Goal: Transaction & Acquisition: Obtain resource

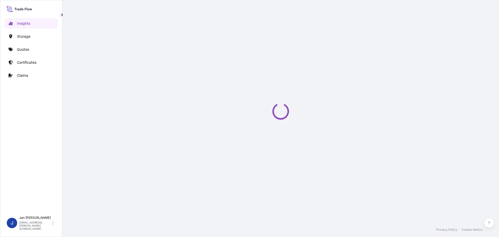
select select "2025"
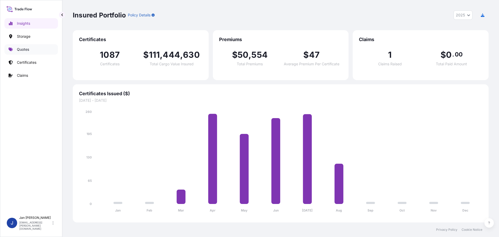
click at [24, 49] on p "Quotes" at bounding box center [23, 49] width 12 height 5
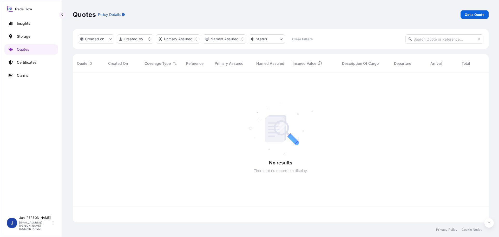
scroll to position [148, 412]
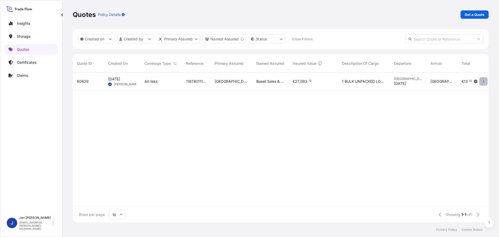
click at [482, 82] on button "button" at bounding box center [483, 81] width 8 height 8
click at [465, 91] on p "Duplicate quote" at bounding box center [462, 91] width 27 height 5
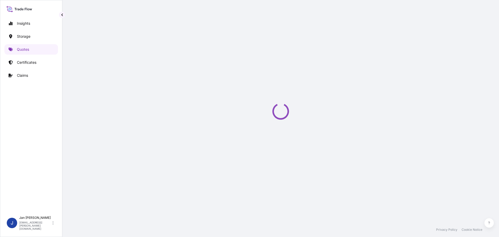
select select "Water"
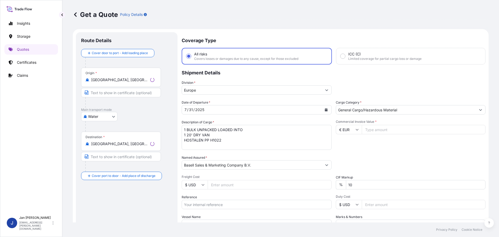
scroll to position [8, 0]
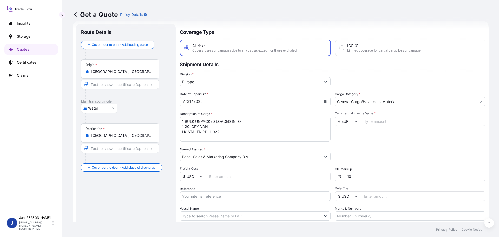
click at [324, 100] on icon "Calendar" at bounding box center [325, 101] width 3 height 3
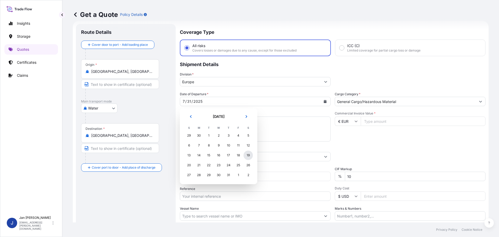
click at [249, 156] on div "19" at bounding box center [248, 155] width 9 height 9
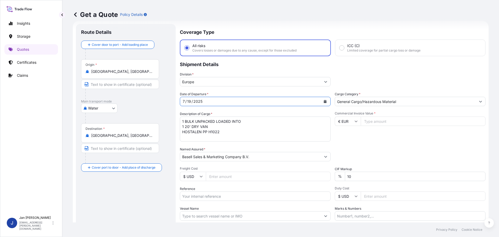
drag, startPoint x: 230, startPoint y: 137, endPoint x: 95, endPoint y: 105, distance: 139.6
click at [95, 105] on form "Route Details Cover door to port - Add loading place Place of loading Road / In…" at bounding box center [281, 142] width 416 height 242
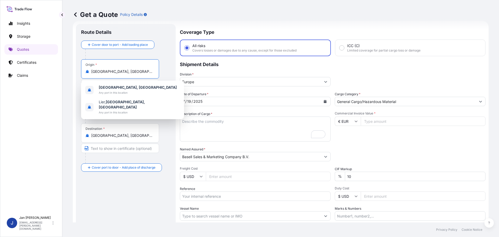
drag, startPoint x: 129, startPoint y: 73, endPoint x: 77, endPoint y: 71, distance: 51.8
click at [77, 71] on div "Route Details Cover door to port - Add loading place Place of loading Road / [G…" at bounding box center [126, 141] width 100 height 235
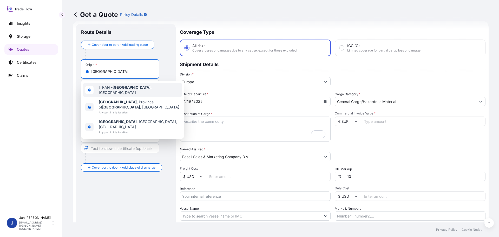
click at [113, 90] on span "ITRAN - [GEOGRAPHIC_DATA] , [GEOGRAPHIC_DATA]" at bounding box center [139, 90] width 81 height 10
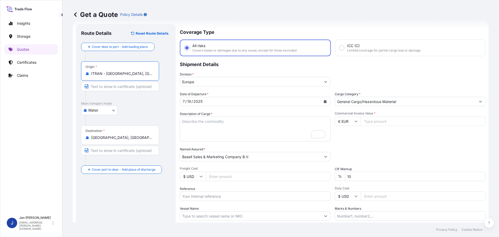
type input "ITRAN - [GEOGRAPHIC_DATA], [GEOGRAPHIC_DATA]"
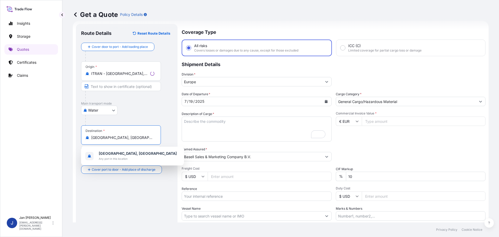
drag, startPoint x: 124, startPoint y: 139, endPoint x: 66, endPoint y: 137, distance: 58.3
click at [66, 137] on div "Get a Quote Policy Details Route Details Reset Route Details Cover door to port…" at bounding box center [280, 111] width 437 height 222
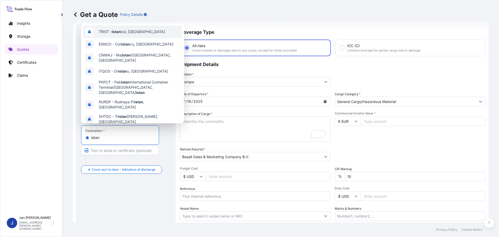
click at [123, 33] on span "TRIST - Istan bul, [GEOGRAPHIC_DATA]" at bounding box center [132, 31] width 66 height 5
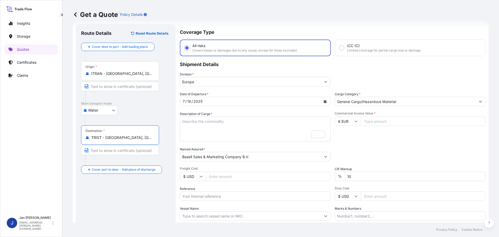
type input "TRIST - [GEOGRAPHIC_DATA], [GEOGRAPHIC_DATA]"
click at [378, 124] on input "Commercial Invoice Value *" at bounding box center [423, 120] width 125 height 9
type input "79034.18"
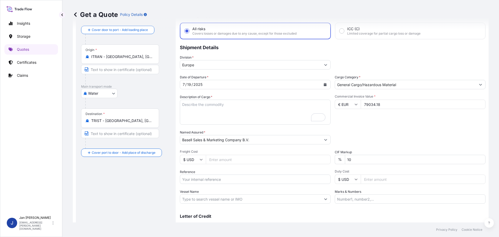
scroll to position [34, 0]
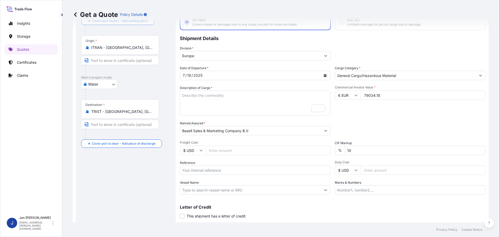
click at [205, 171] on input "Reference" at bounding box center [255, 169] width 151 height 9
paste input "5013158534 304237342"
click at [200, 171] on input "5013158534 304237342" at bounding box center [255, 169] width 151 height 9
click at [204, 170] on input "5013158534 304237342" at bounding box center [255, 169] width 151 height 9
click at [238, 166] on input "5013158534 304237342" at bounding box center [255, 169] width 151 height 9
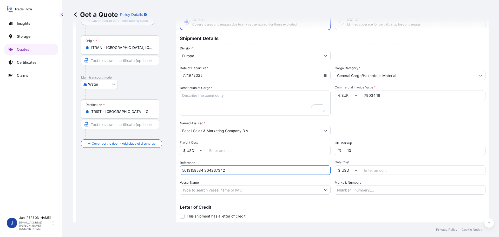
paste input "1505192585"
type input "5013158534 304237342 1505192585"
click at [212, 192] on input "Vessel Name" at bounding box center [250, 189] width 141 height 9
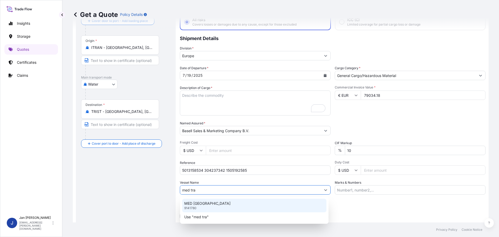
click at [213, 202] on div "MED TRABZON 9141780" at bounding box center [254, 206] width 144 height 14
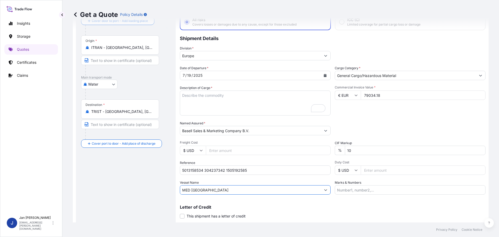
type input "MED [GEOGRAPHIC_DATA]"
drag, startPoint x: 215, startPoint y: 102, endPoint x: 200, endPoint y: 97, distance: 16.0
click at [215, 102] on textarea "1 BULK UNPACKED LOADED INTO 1 20' DRY VAN HOSTALEN PP H1022" at bounding box center [255, 102] width 151 height 25
drag, startPoint x: 191, startPoint y: 96, endPoint x: 154, endPoint y: 93, distance: 37.1
click at [165, 95] on form "Route Details Reset Route Details Cover door to port - Add loading place Place …" at bounding box center [281, 116] width 416 height 242
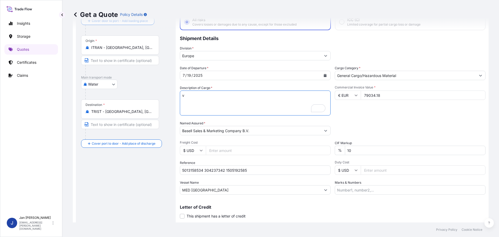
drag, startPoint x: 189, startPoint y: 94, endPoint x: 164, endPoint y: 94, distance: 24.4
click at [165, 94] on form "Route Details Reset Route Details Cover door to port - Add loading place Place …" at bounding box center [281, 116] width 416 height 242
paste textarea "BAGS LOADED ONTO 36 PALLETS LOADED INTO 2 40' CONTAINER(S) ADSYL 5 C 90 F"
click at [181, 95] on textarea "1 BULK UNPACKED LOADED INTO 1 20' DRY VAN HOSTALEN PP H1022" at bounding box center [255, 102] width 151 height 25
type textarea "1980 BAGS LOADED ONTO 36 PALLETS LOADED INTO 2 40' CONTAINER(S) ADSYL 5 C 90 F"
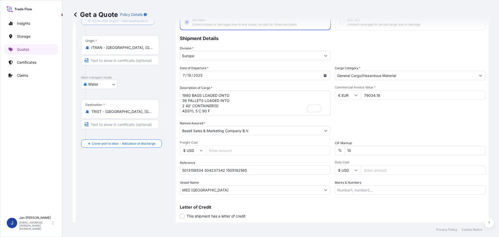
click at [386, 191] on input "Marks & Numbers" at bounding box center [410, 189] width 151 height 9
paste input "[PERSON_NAME]/[GEOGRAPHIC_DATA]"
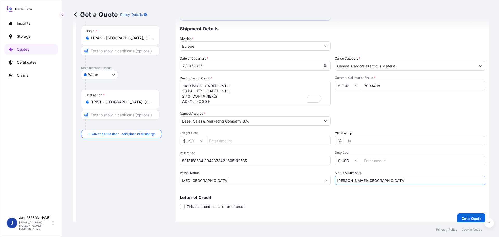
scroll to position [48, 0]
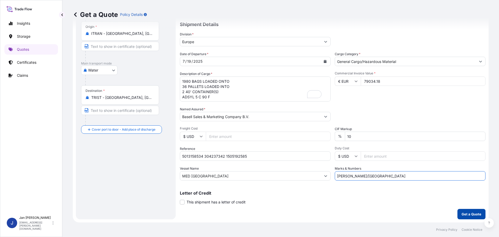
type input "[PERSON_NAME]/[GEOGRAPHIC_DATA]"
click at [468, 211] on button "Get a Quote" at bounding box center [472, 214] width 28 height 10
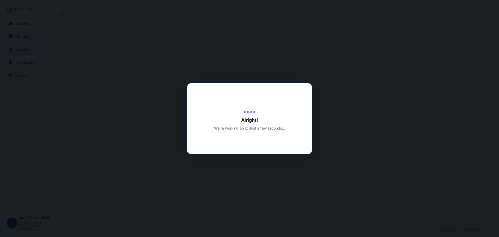
select select "Water"
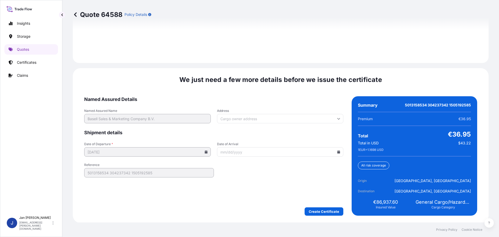
scroll to position [755, 0]
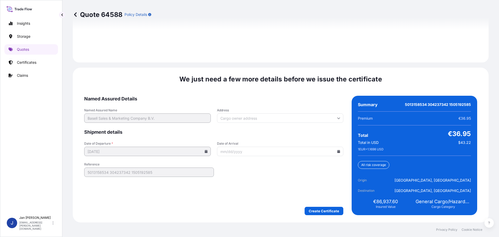
click at [338, 151] on icon at bounding box center [339, 151] width 3 height 3
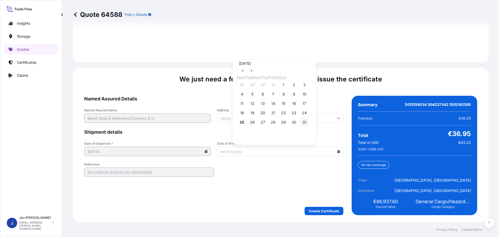
click at [309, 125] on button "31" at bounding box center [304, 122] width 8 height 8
type input "[DATE]"
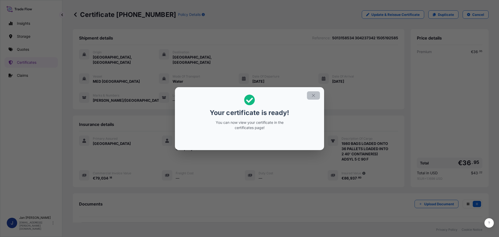
click at [314, 94] on icon "button" at bounding box center [313, 95] width 5 height 5
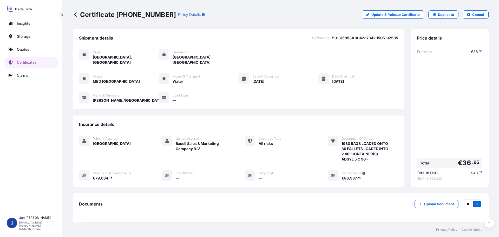
scroll to position [47, 0]
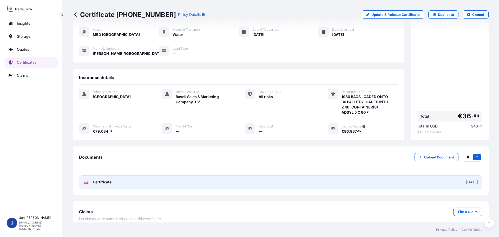
click at [87, 182] on text "PDF" at bounding box center [86, 183] width 3 height 2
